Goal: Navigation & Orientation: Find specific page/section

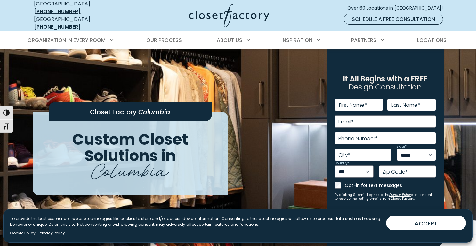
click at [247, 13] on img at bounding box center [229, 15] width 80 height 23
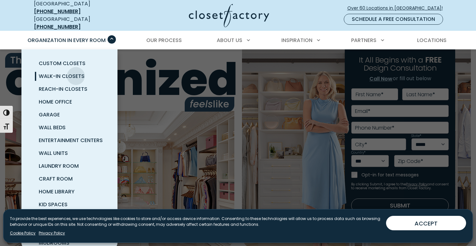
click at [76, 72] on span "Walk-In Closets" at bounding box center [62, 75] width 46 height 7
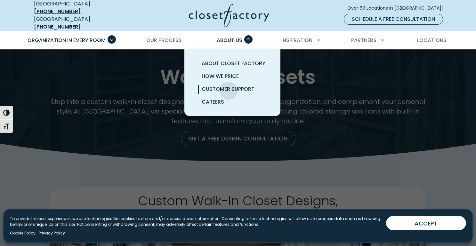
click at [229, 86] on span "Customer Support" at bounding box center [228, 88] width 53 height 7
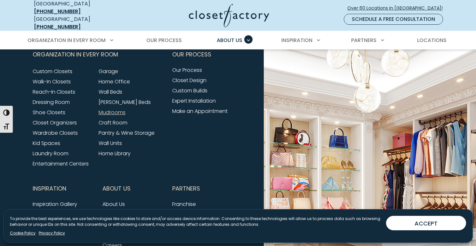
scroll to position [536, 0]
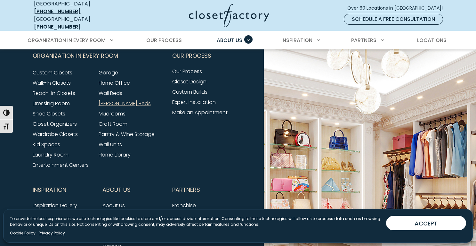
click at [119, 100] on link "[PERSON_NAME] Beds" at bounding box center [125, 103] width 52 height 7
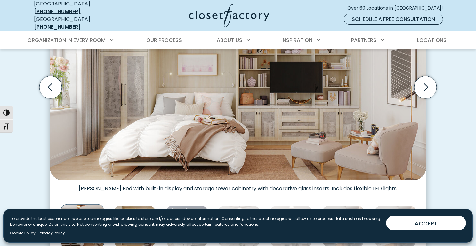
scroll to position [222, 0]
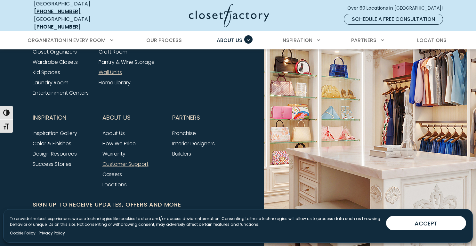
scroll to position [634, 0]
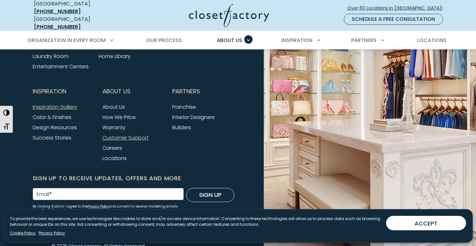
click at [63, 103] on link "Inspiration Gallery" at bounding box center [55, 106] width 45 height 7
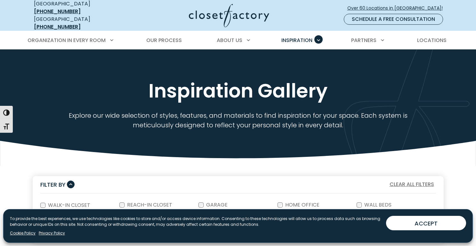
click at [120, 155] on use at bounding box center [238, 154] width 476 height 26
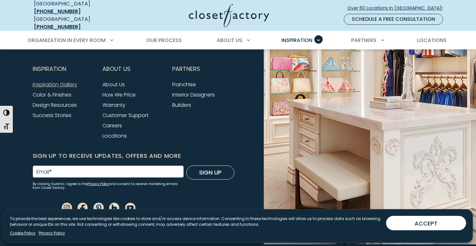
scroll to position [900, 0]
